Goal: Find specific page/section: Find specific page/section

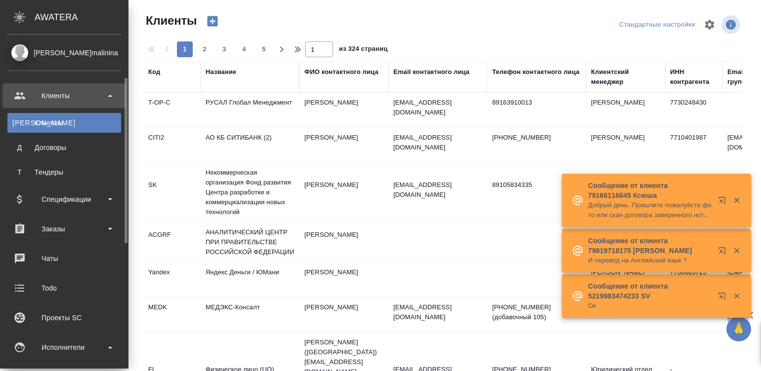
select select "RU"
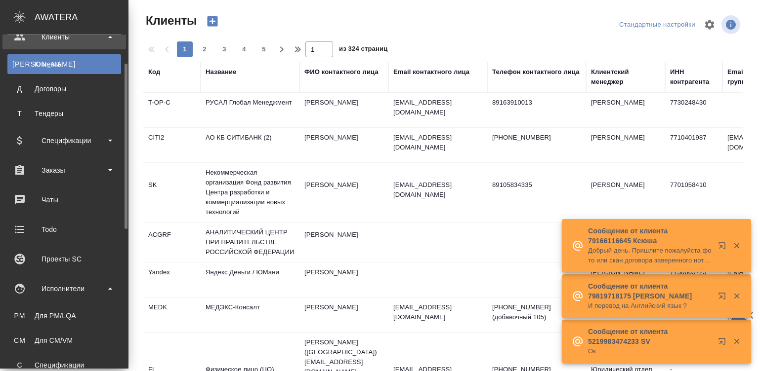
scroll to position [74, 0]
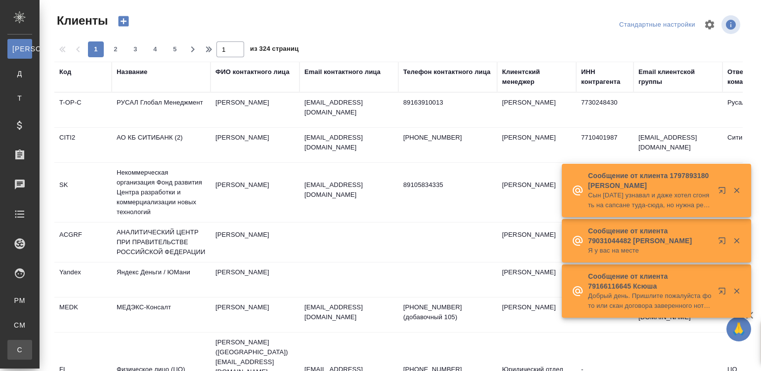
drag, startPoint x: 0, startPoint y: 0, endPoint x: 24, endPoint y: 347, distance: 348.0
click at [15, 347] on div "Спецификации" at bounding box center [7, 350] width 15 height 10
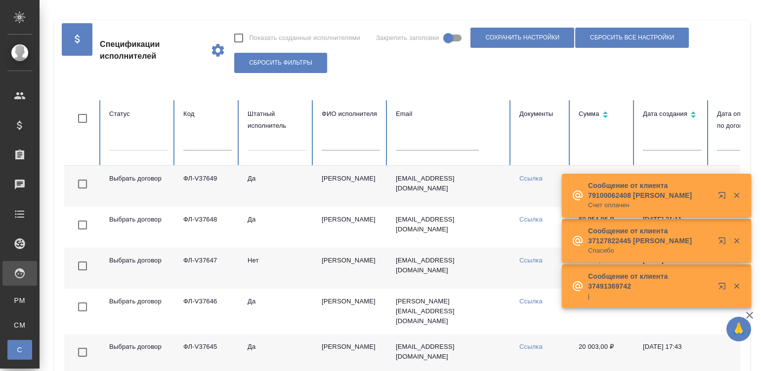
click at [15, 347] on div "Спецификации" at bounding box center [7, 350] width 15 height 10
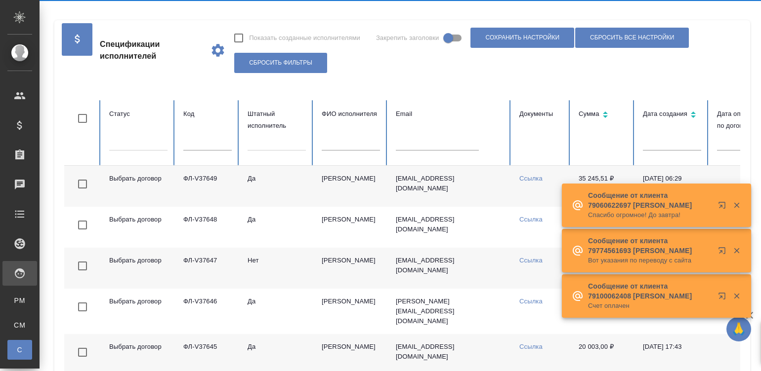
click at [401, 147] on input "text" at bounding box center [437, 144] width 83 height 14
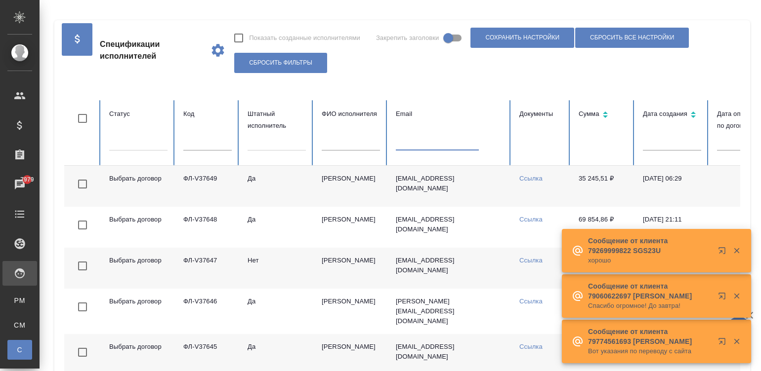
paste input "[EMAIL_ADDRESS][DOMAIN_NAME]"
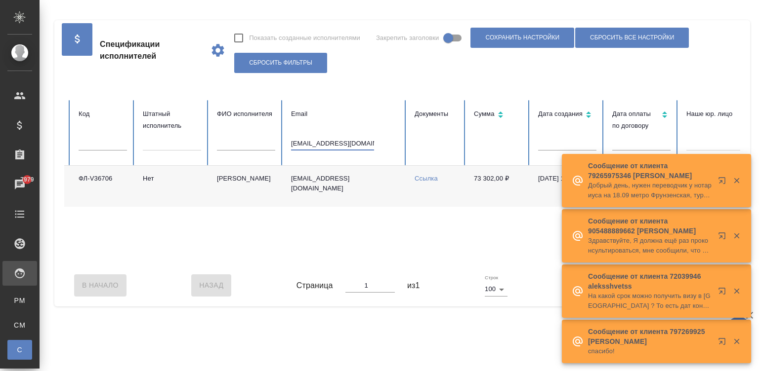
scroll to position [0, 95]
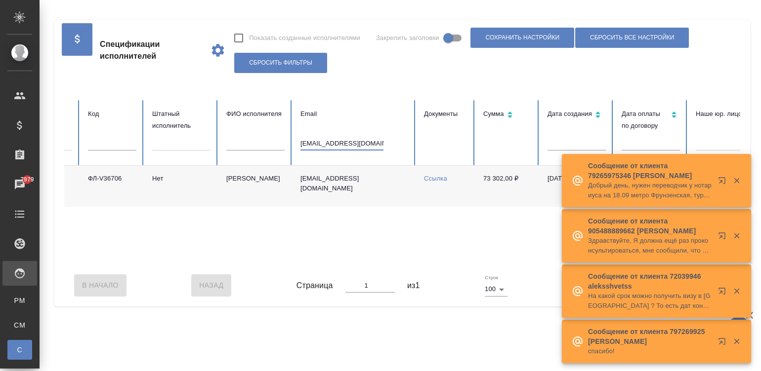
click at [236, 187] on td "[PERSON_NAME]" at bounding box center [255, 186] width 74 height 41
click at [322, 140] on input "[EMAIL_ADDRESS][DOMAIN_NAME]" at bounding box center [341, 144] width 83 height 14
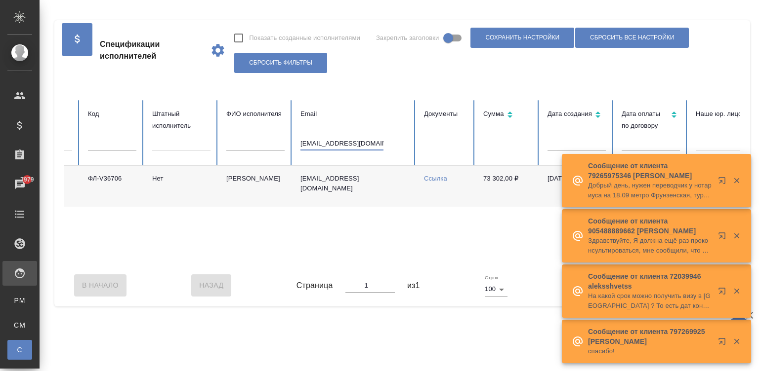
paste input "[EMAIL_ADDRESS][DOMAIN_NAME]"
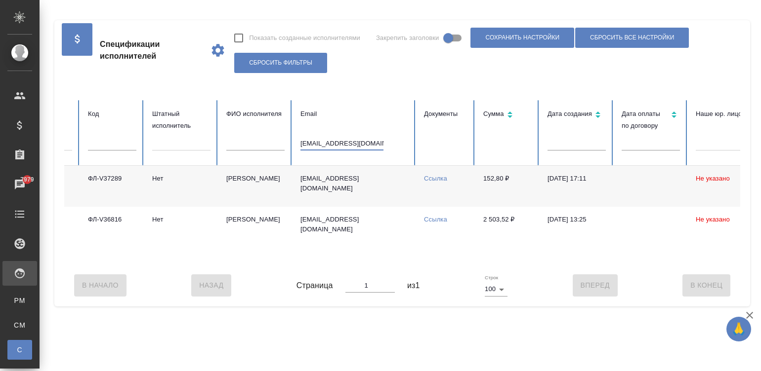
click at [606, 274] on div "В Начало Назад Страница 1 из 1 Строк 100 100 Вперед В [GEOGRAPHIC_DATA]" at bounding box center [402, 285] width 676 height 41
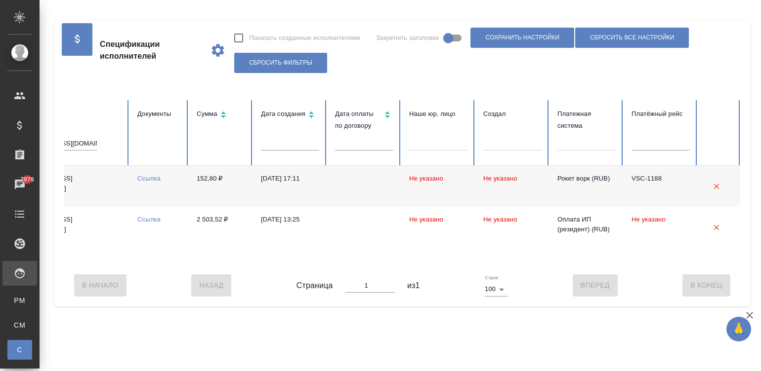
scroll to position [0, 0]
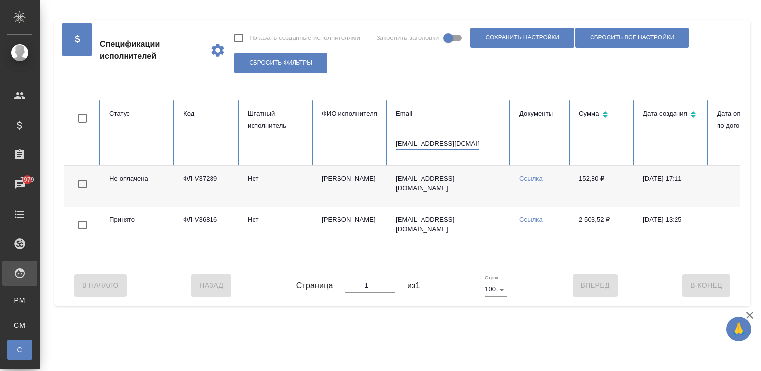
click at [441, 149] on input "[EMAIL_ADDRESS][DOMAIN_NAME]" at bounding box center [437, 144] width 83 height 14
click at [441, 145] on input "[EMAIL_ADDRESS][DOMAIN_NAME]" at bounding box center [437, 144] width 83 height 14
paste input "squirrelno@mail"
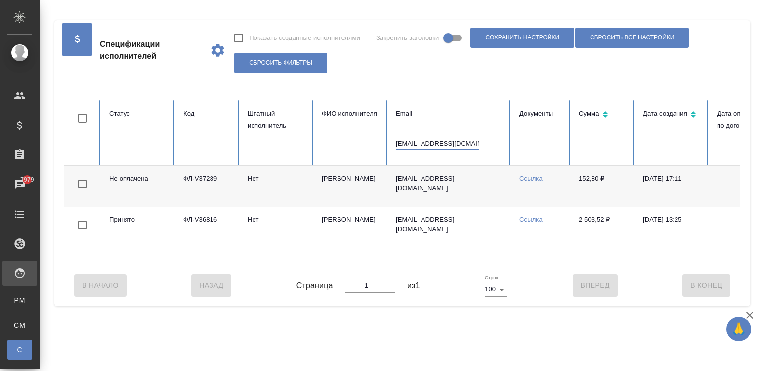
type input "[EMAIL_ADDRESS][DOMAIN_NAME]"
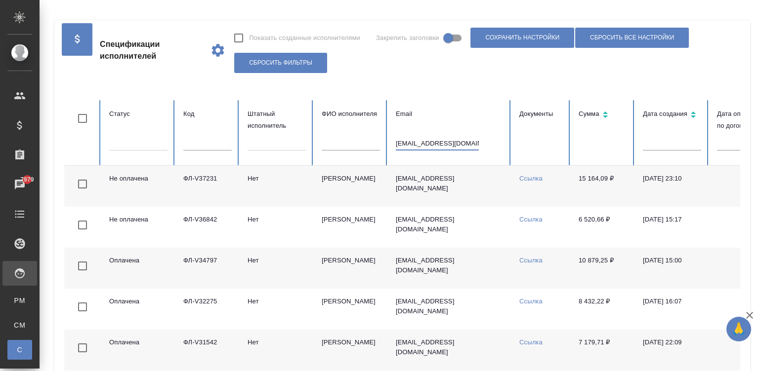
click at [566, 188] on td "Ссылка" at bounding box center [540, 186] width 59 height 41
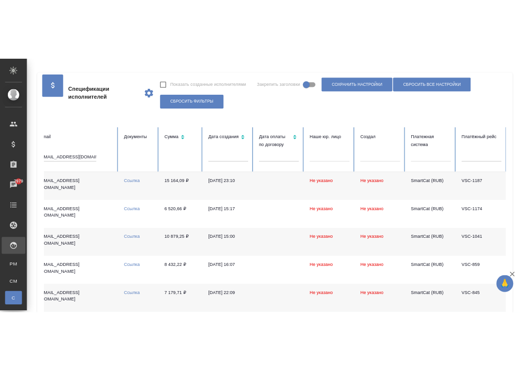
scroll to position [0, 382]
